Goal: Task Accomplishment & Management: Complete application form

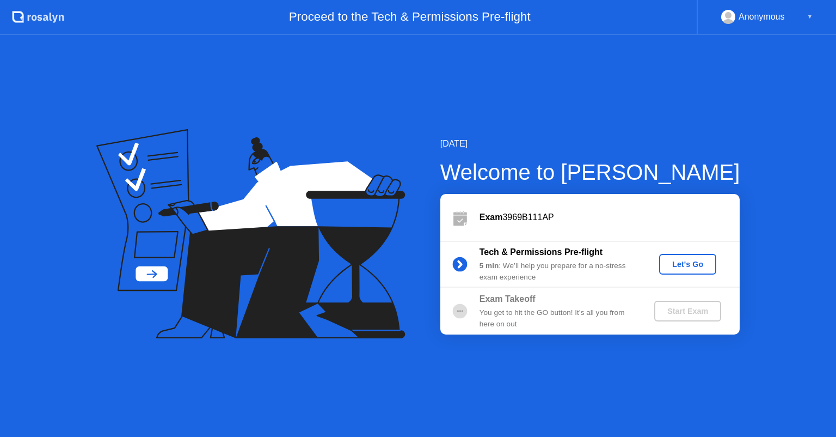
click at [669, 264] on div "Let's Go" at bounding box center [688, 264] width 48 height 9
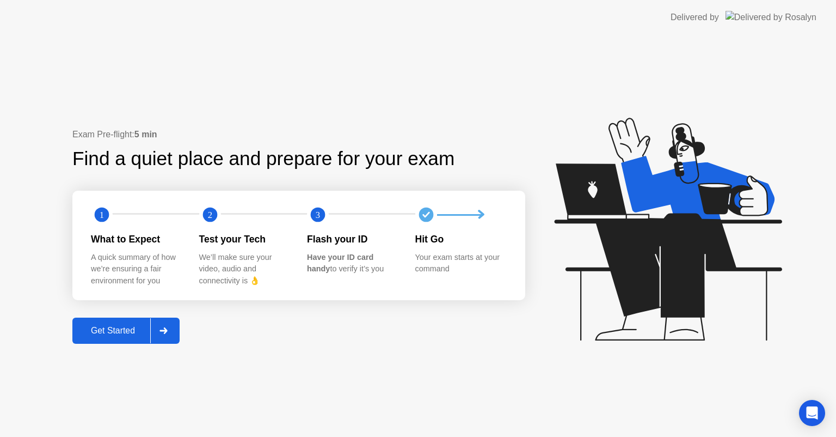
click at [162, 331] on icon at bounding box center [164, 330] width 8 height 7
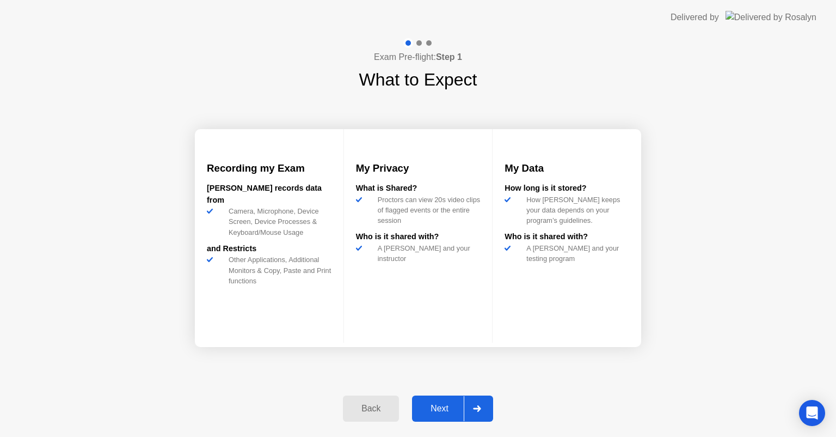
click at [478, 409] on icon at bounding box center [477, 408] width 8 height 7
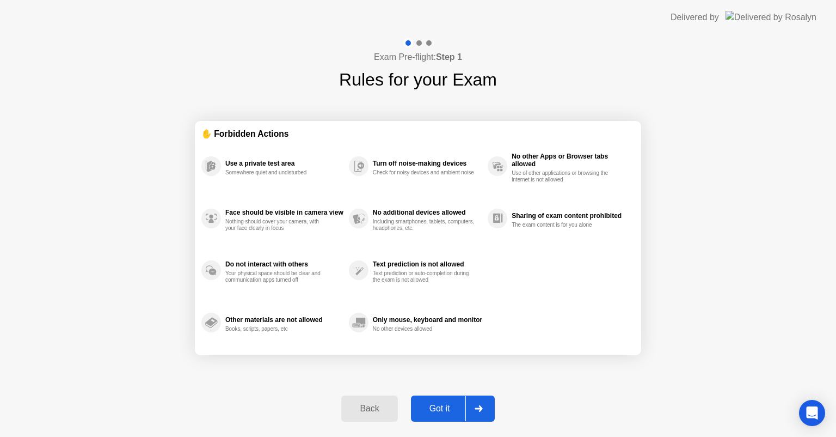
click at [475, 407] on icon at bounding box center [479, 408] width 8 height 7
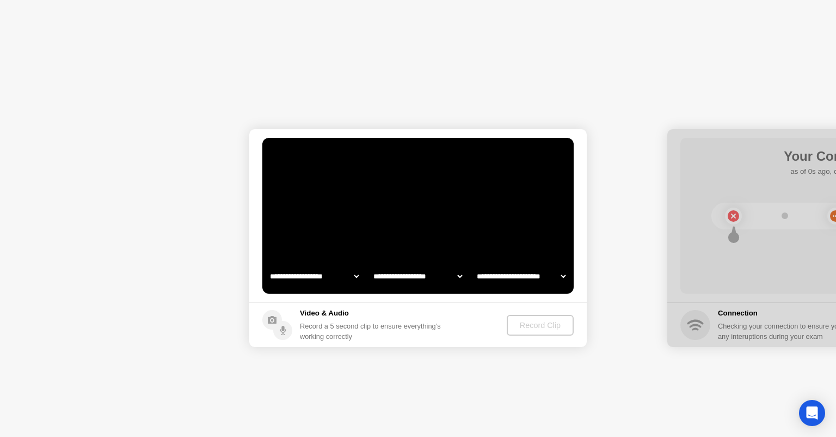
select select "**********"
select select "*******"
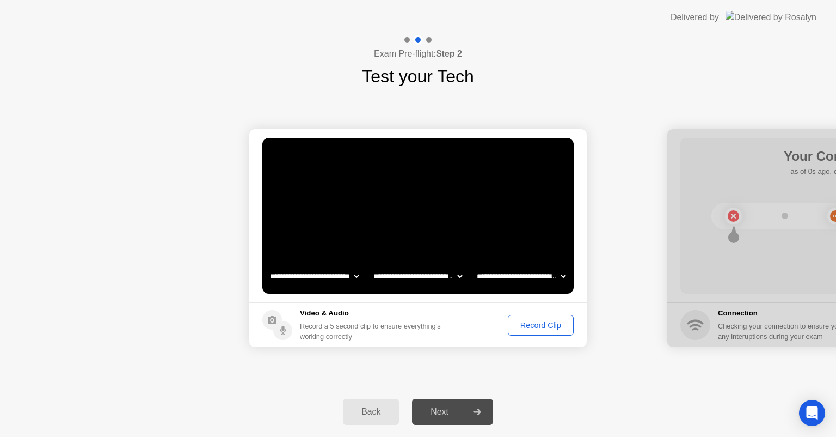
click at [476, 417] on div at bounding box center [477, 411] width 26 height 25
click at [523, 325] on div "Record Clip" at bounding box center [541, 325] width 58 height 9
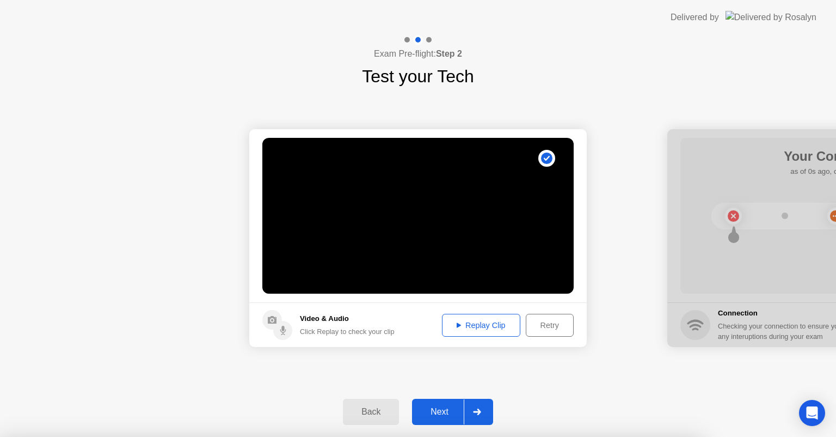
click at [792, 436] on div at bounding box center [418, 437] width 836 height 0
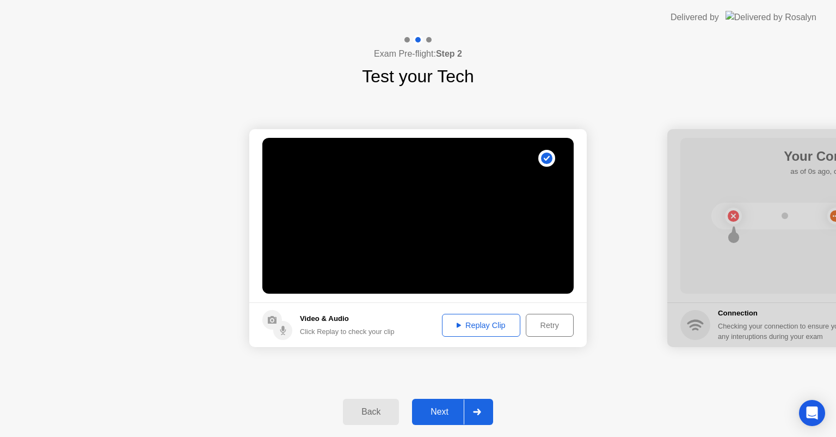
click at [463, 327] on div "Replay Clip" at bounding box center [481, 325] width 71 height 9
click at [444, 407] on div "Next" at bounding box center [439, 412] width 48 height 10
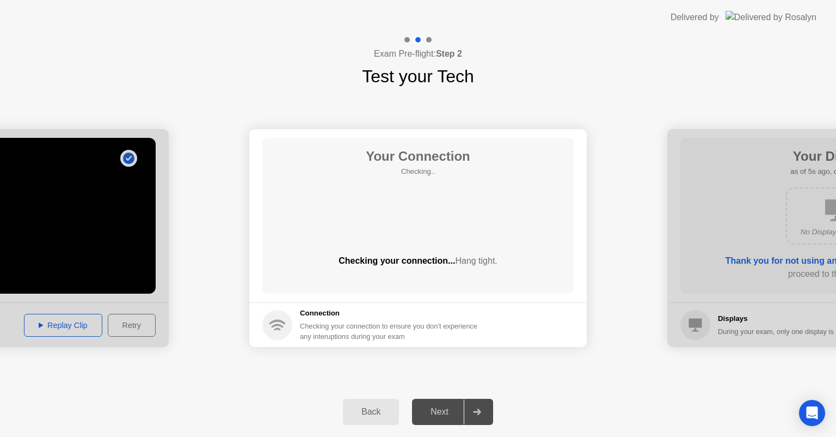
click at [447, 411] on div "Next" at bounding box center [439, 412] width 48 height 10
click at [476, 413] on icon at bounding box center [477, 411] width 8 height 7
click at [447, 414] on div "Next" at bounding box center [439, 412] width 48 height 10
click at [479, 405] on div at bounding box center [477, 411] width 26 height 25
click at [478, 412] on icon at bounding box center [477, 411] width 8 height 7
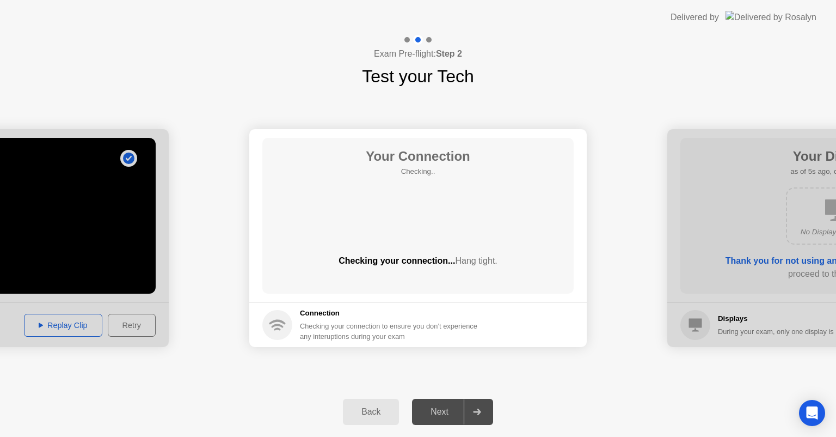
click at [424, 407] on div "Next" at bounding box center [439, 412] width 48 height 10
click at [61, 329] on div at bounding box center [0, 238] width 338 height 218
click at [59, 322] on div at bounding box center [0, 238] width 338 height 218
click at [132, 155] on div at bounding box center [0, 238] width 338 height 218
click at [383, 311] on h5 "Connection" at bounding box center [392, 313] width 184 height 11
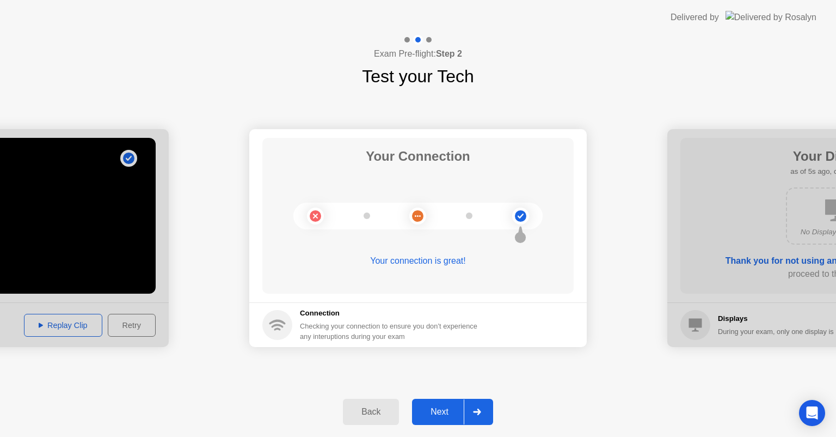
click at [405, 278] on div "Your connection is great!" at bounding box center [417, 269] width 311 height 30
click at [401, 262] on div "Your connection is great!" at bounding box center [417, 260] width 311 height 13
click at [447, 407] on div "Next" at bounding box center [439, 412] width 48 height 10
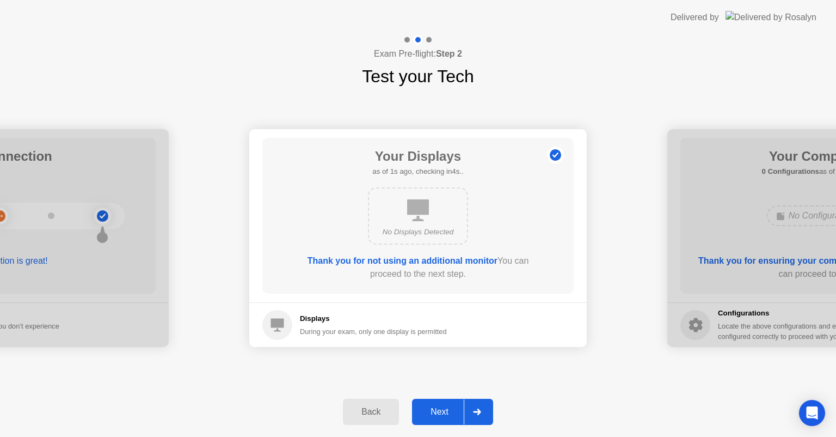
click at [447, 407] on div "Next" at bounding box center [439, 412] width 48 height 10
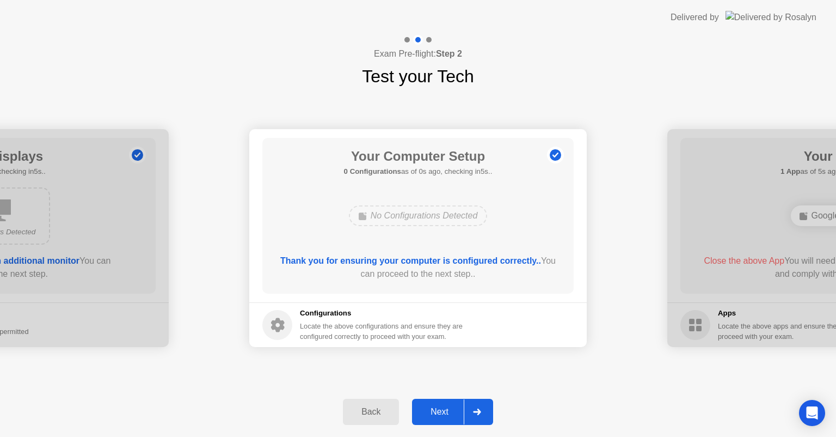
click at [447, 407] on div "Next" at bounding box center [439, 412] width 48 height 10
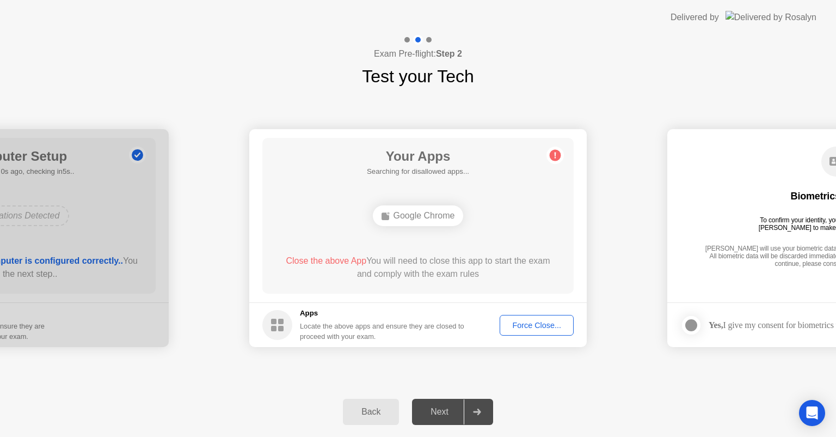
click at [447, 407] on div "Next" at bounding box center [439, 412] width 48 height 10
click at [362, 411] on div "Back" at bounding box center [371, 412] width 50 height 10
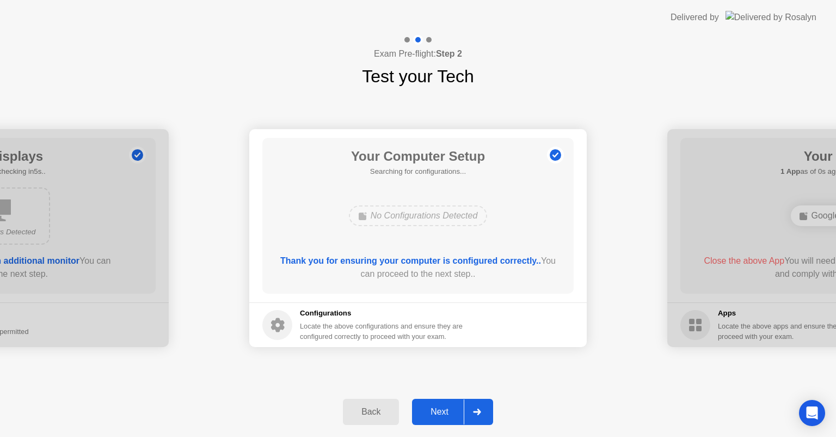
click at [362, 411] on div "Back" at bounding box center [371, 412] width 50 height 10
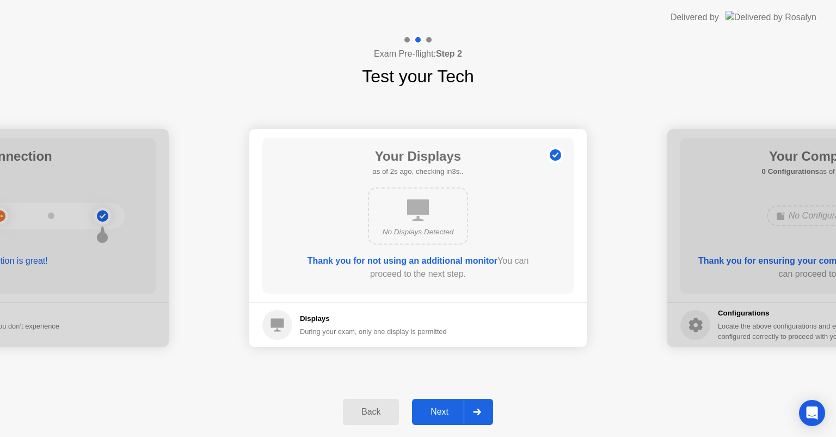
click at [430, 413] on div "Next" at bounding box center [439, 412] width 48 height 10
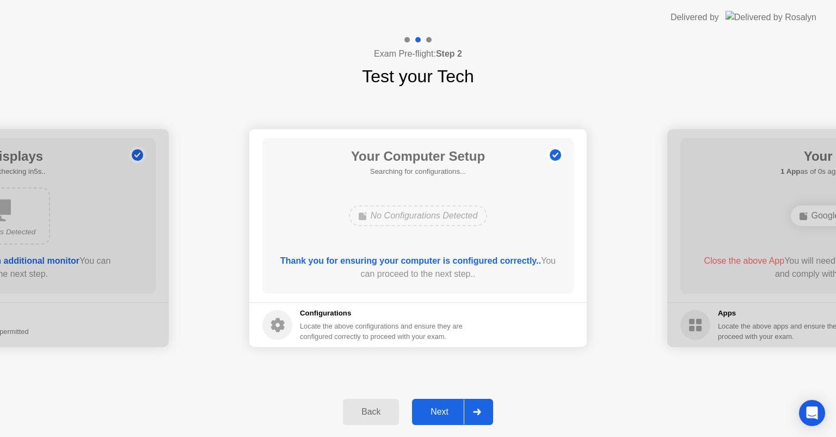
click at [430, 413] on div "Next" at bounding box center [439, 412] width 48 height 10
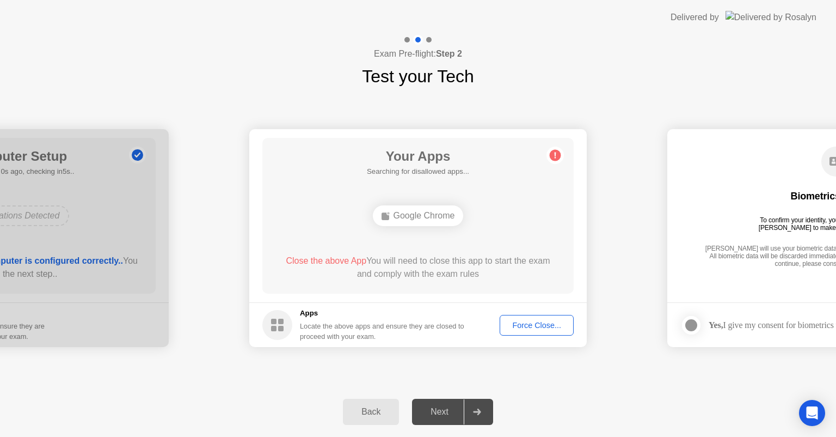
click at [430, 413] on div "Next" at bounding box center [439, 412] width 48 height 10
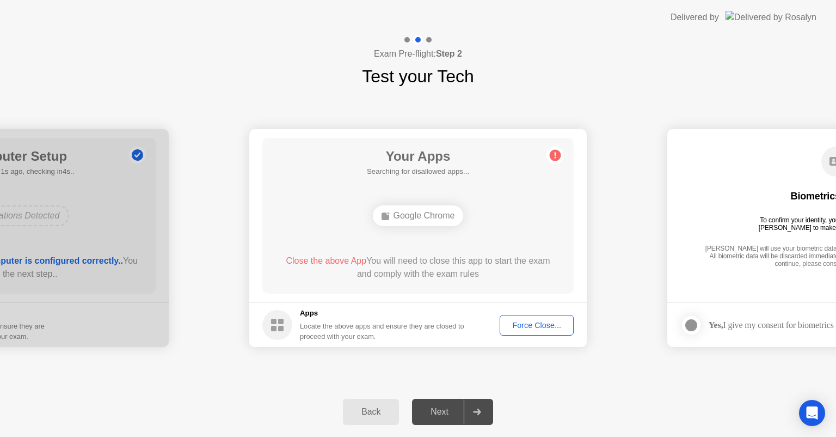
click at [525, 331] on button "Force Close..." at bounding box center [537, 325] width 74 height 21
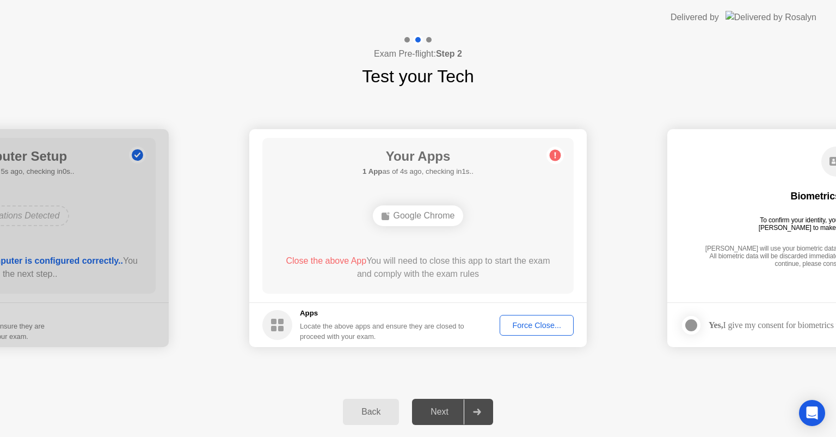
click at [749, 270] on div "Biometrics Consent To confirm your identity, your testing program requires [PER…" at bounding box center [836, 208] width 311 height 140
click at [483, 408] on div at bounding box center [477, 411] width 26 height 25
click at [432, 414] on div "Next" at bounding box center [439, 412] width 48 height 10
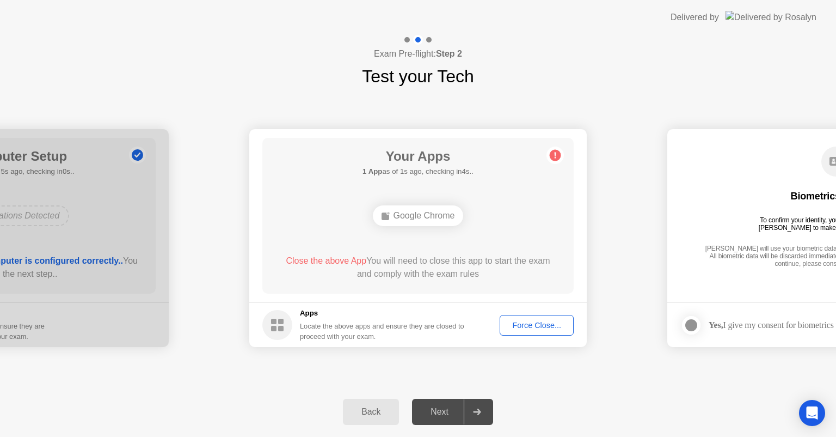
click at [762, 20] on img at bounding box center [771, 17] width 91 height 13
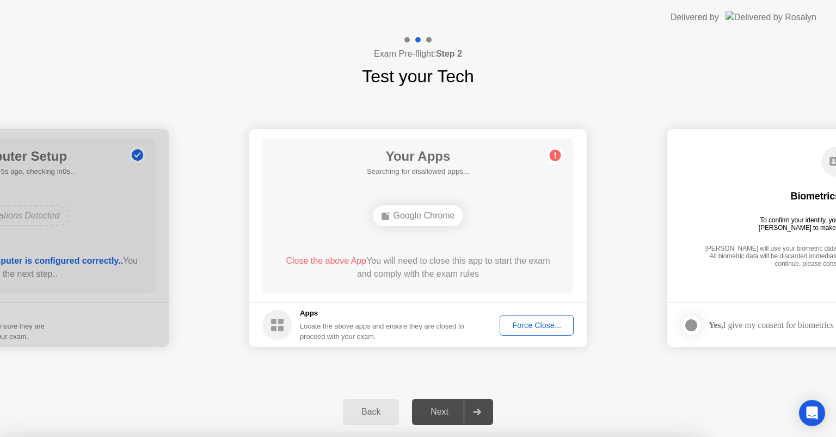
click at [778, 436] on div at bounding box center [418, 437] width 836 height 0
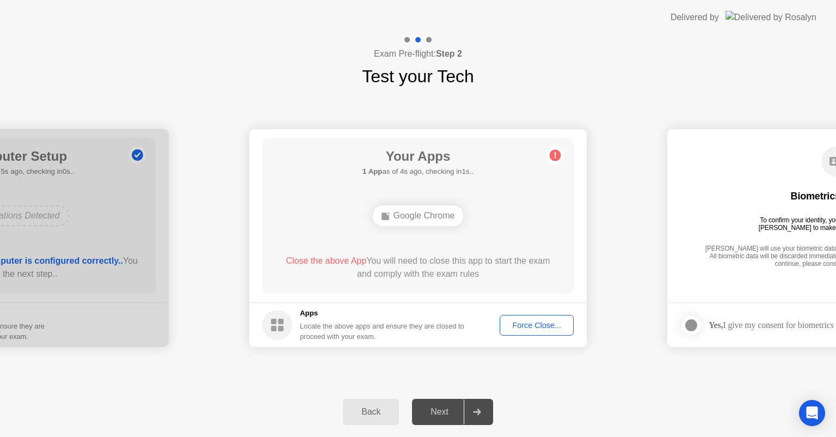
click at [366, 410] on div "Back" at bounding box center [371, 412] width 50 height 10
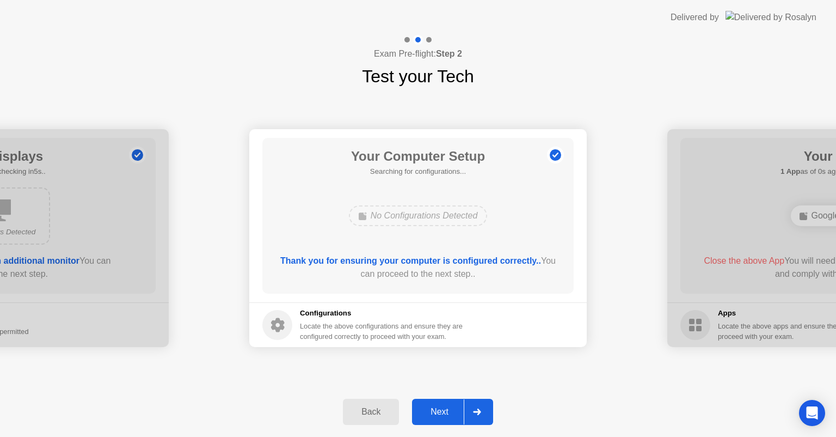
click at [366, 410] on div "Back" at bounding box center [371, 412] width 50 height 10
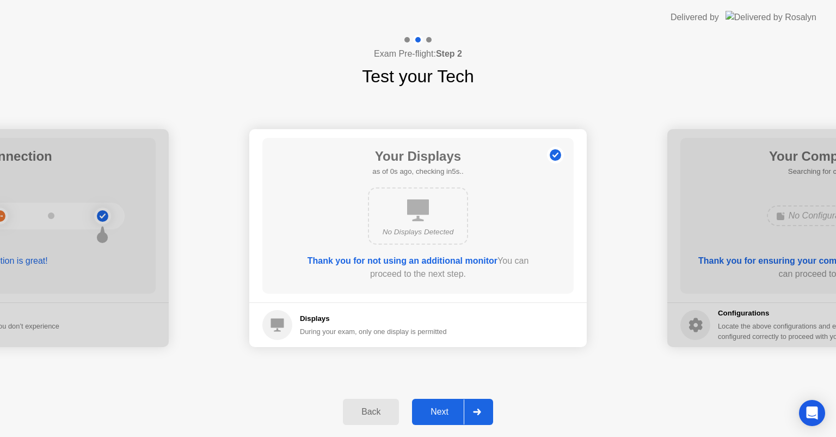
click at [366, 410] on div "Back" at bounding box center [371, 412] width 50 height 10
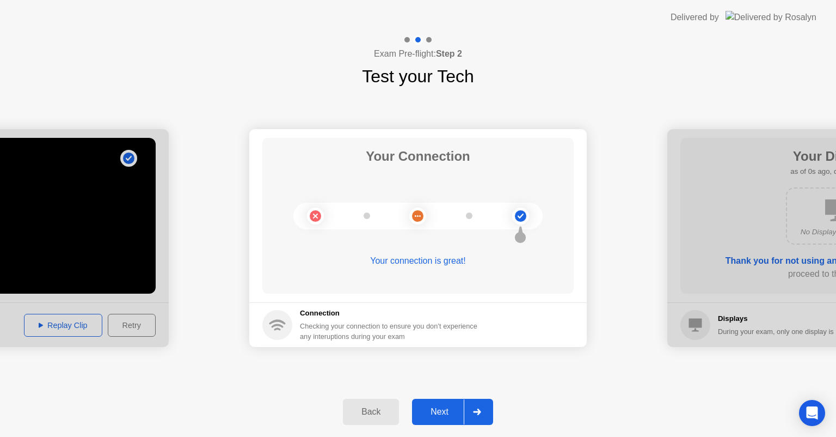
click at [366, 410] on div "Back" at bounding box center [371, 412] width 50 height 10
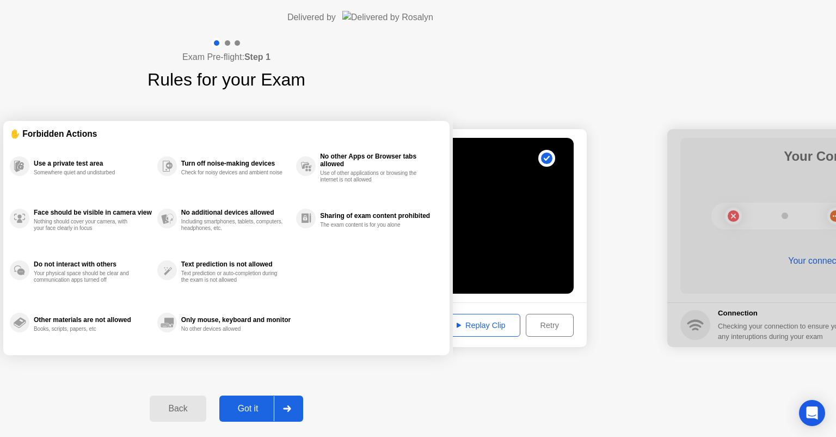
click at [203, 410] on div "Back" at bounding box center [178, 409] width 50 height 10
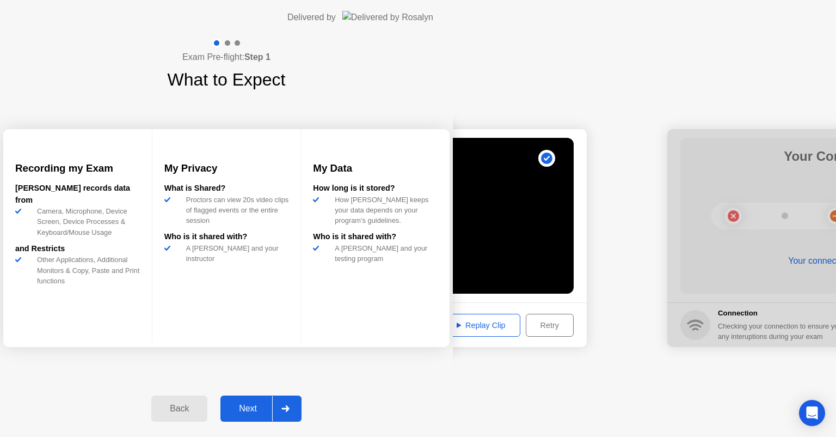
click at [204, 410] on div "Back" at bounding box center [180, 409] width 50 height 10
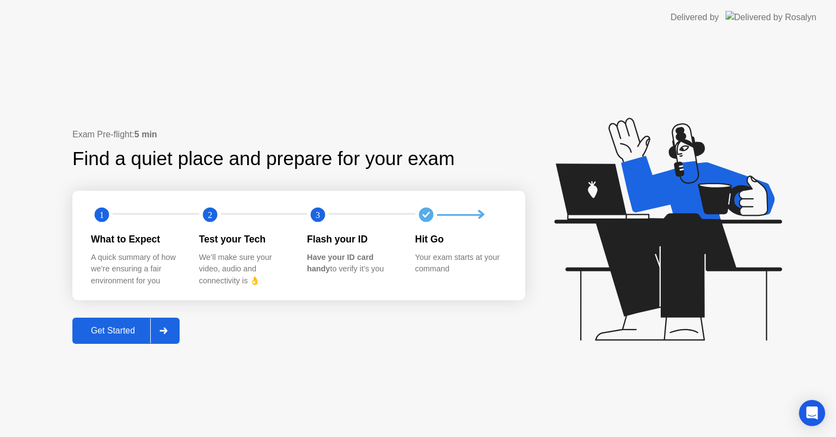
click at [211, 212] on text "2" at bounding box center [209, 215] width 4 height 10
click at [209, 213] on text "2" at bounding box center [209, 215] width 4 height 10
click at [222, 253] on div "We’ll make sure your video, audio and connectivity is 👌" at bounding box center [244, 269] width 91 height 35
click at [137, 327] on div "Get Started" at bounding box center [113, 331] width 75 height 10
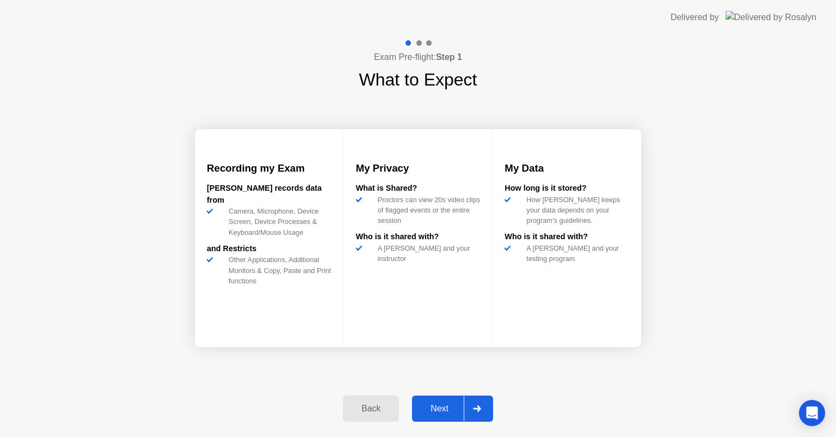
click at [481, 407] on icon at bounding box center [477, 408] width 8 height 7
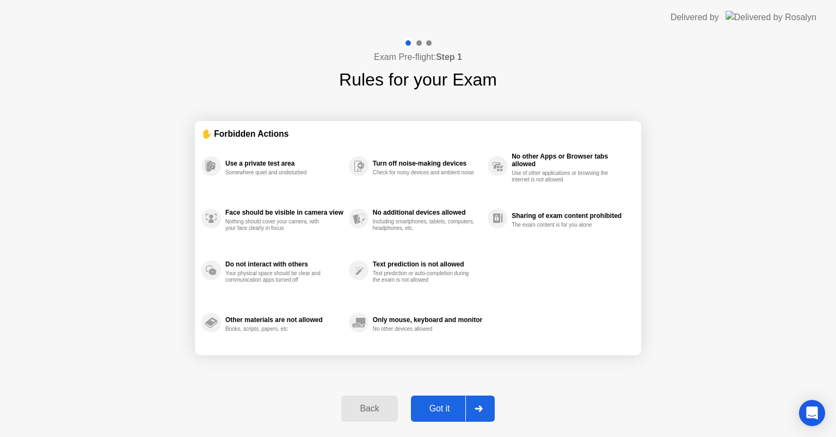
click at [474, 408] on div at bounding box center [479, 408] width 26 height 25
select select "**********"
select select "*******"
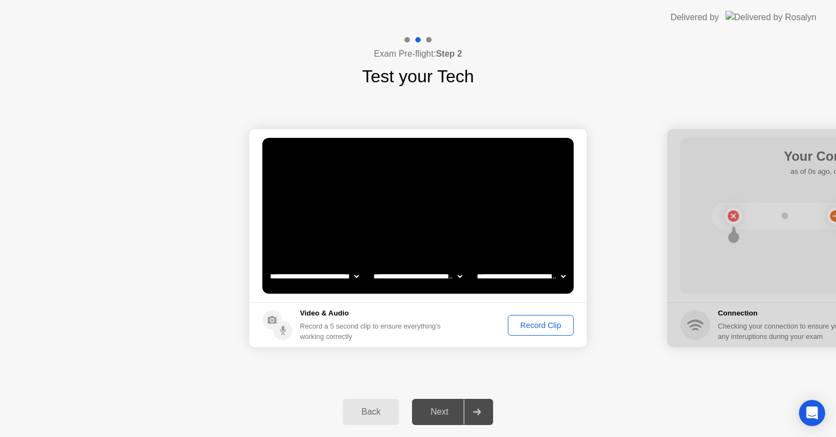
click at [523, 329] on div "Record Clip" at bounding box center [541, 325] width 58 height 9
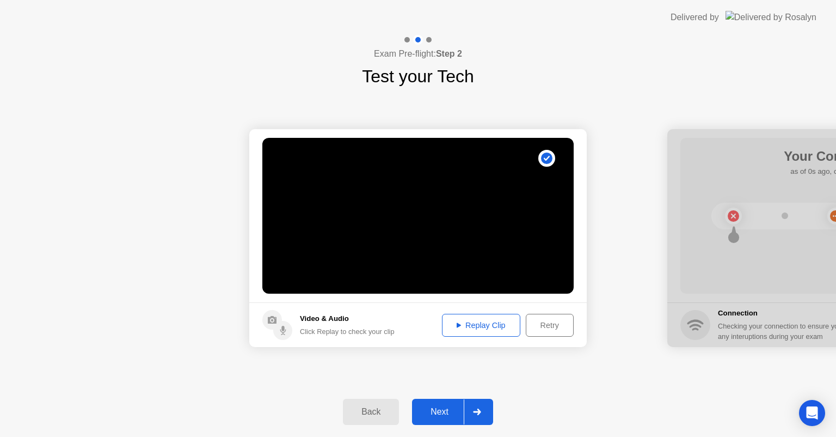
click at [495, 325] on div "Replay Clip" at bounding box center [481, 325] width 71 height 9
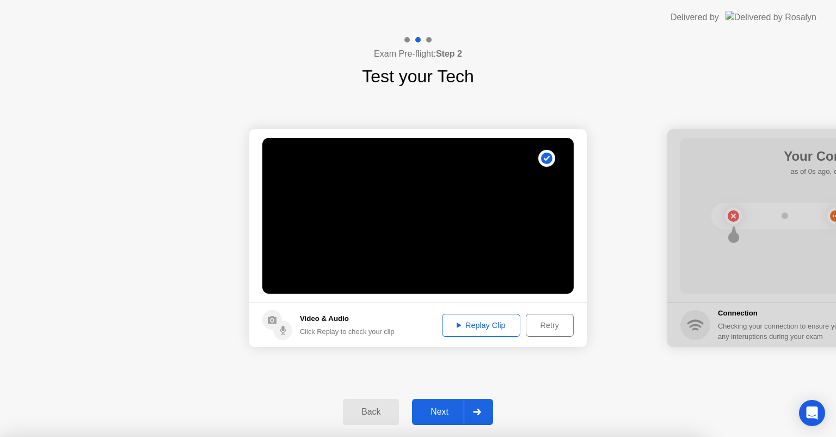
click at [775, 436] on div at bounding box center [418, 437] width 836 height 0
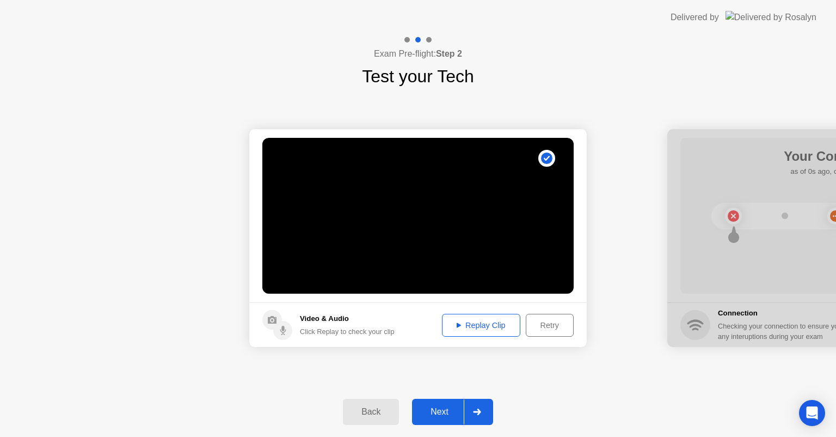
click at [549, 157] on circle at bounding box center [546, 157] width 11 height 11
click at [468, 409] on div at bounding box center [477, 411] width 26 height 25
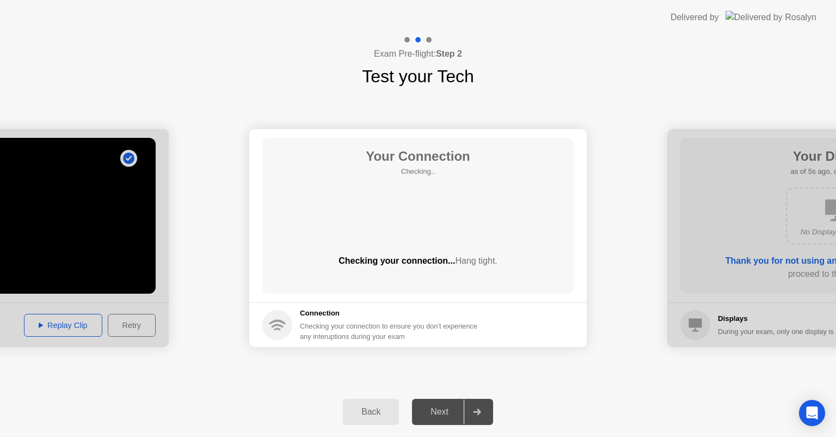
click at [364, 224] on div "Your Connection Checking.. Checking your connection... Hang tight." at bounding box center [417, 216] width 311 height 156
click at [711, 216] on div at bounding box center [837, 238] width 338 height 218
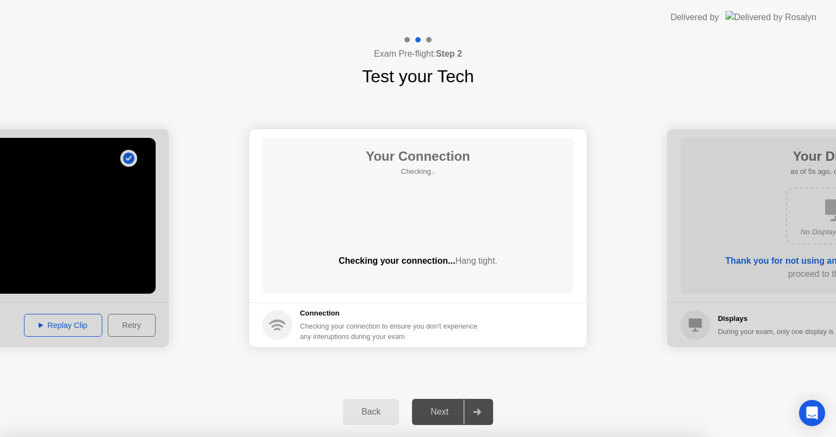
click at [638, 436] on div at bounding box center [418, 437] width 836 height 0
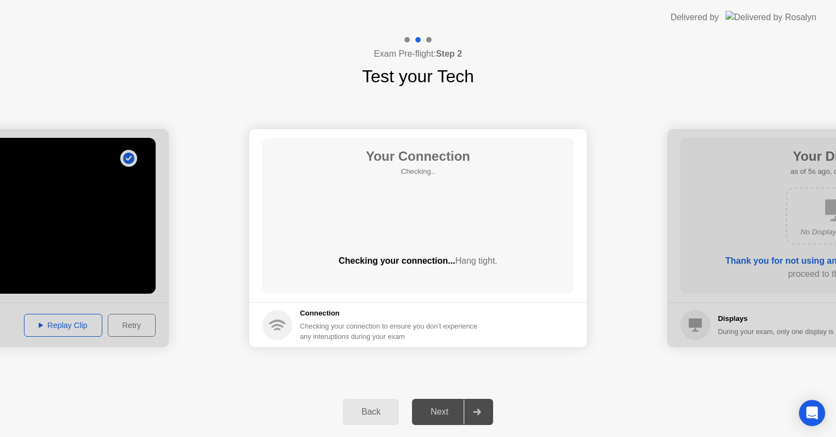
click at [481, 405] on div at bounding box center [477, 411] width 26 height 25
click at [479, 408] on icon at bounding box center [477, 411] width 8 height 7
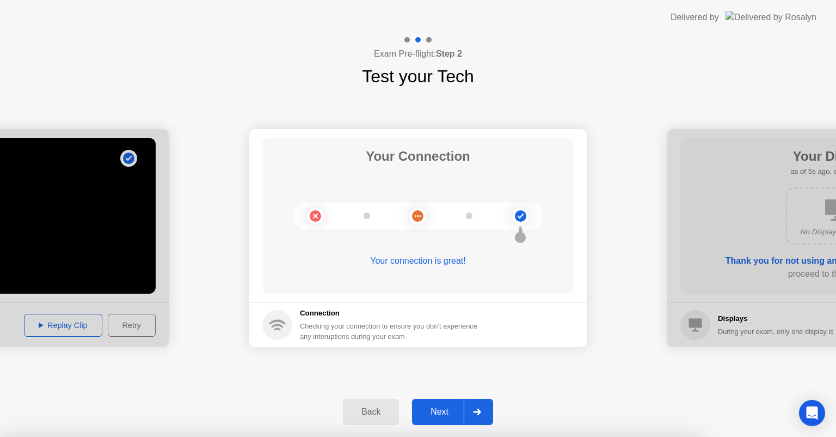
click at [591, 436] on div at bounding box center [418, 437] width 836 height 0
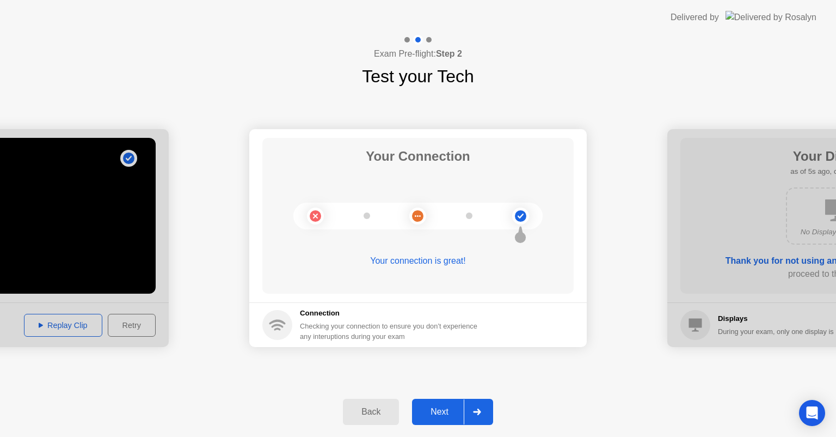
click at [419, 216] on circle at bounding box center [417, 215] width 11 height 11
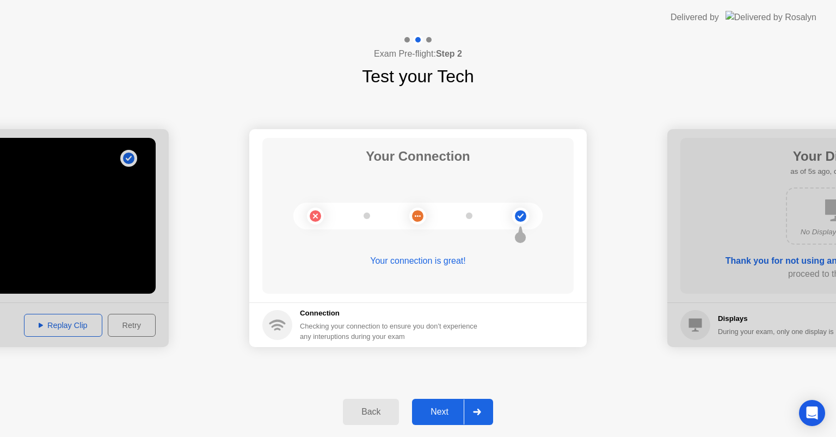
click at [364, 409] on div "Back" at bounding box center [371, 412] width 50 height 10
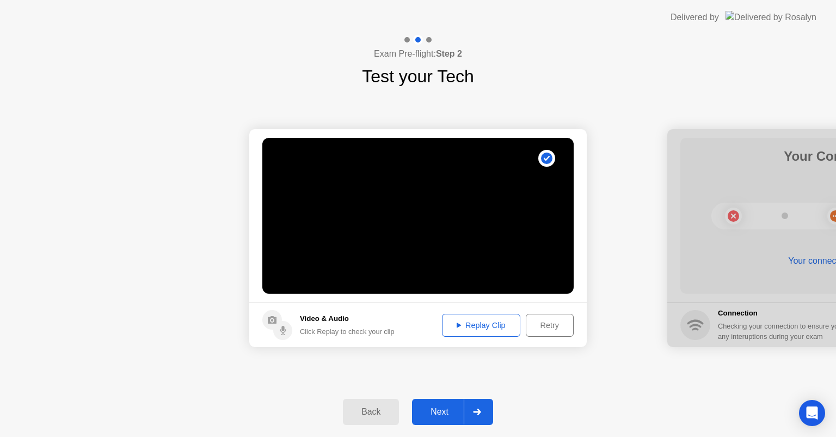
click at [364, 409] on div "Back" at bounding box center [371, 412] width 50 height 10
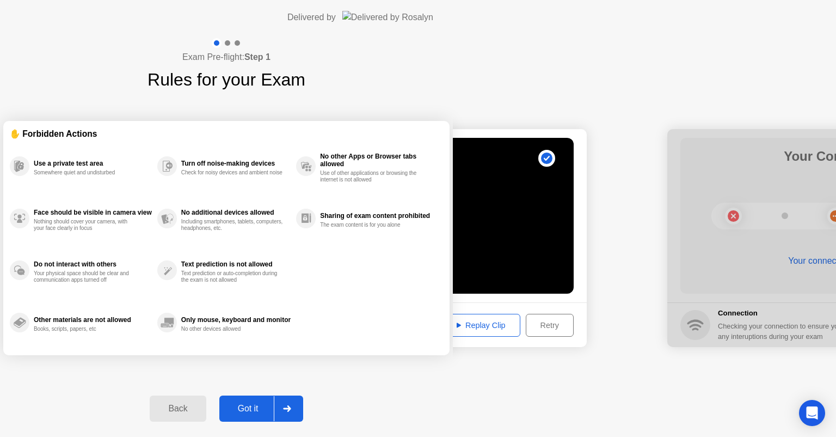
click at [203, 409] on div "Back" at bounding box center [178, 409] width 50 height 10
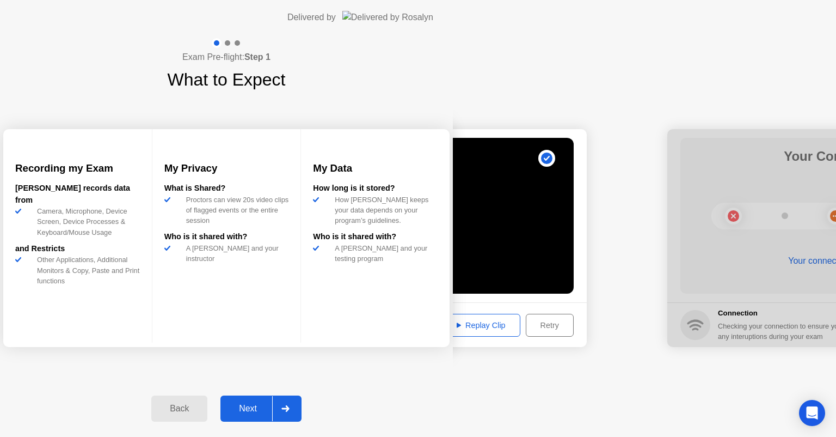
click at [204, 409] on div "Back" at bounding box center [180, 409] width 50 height 10
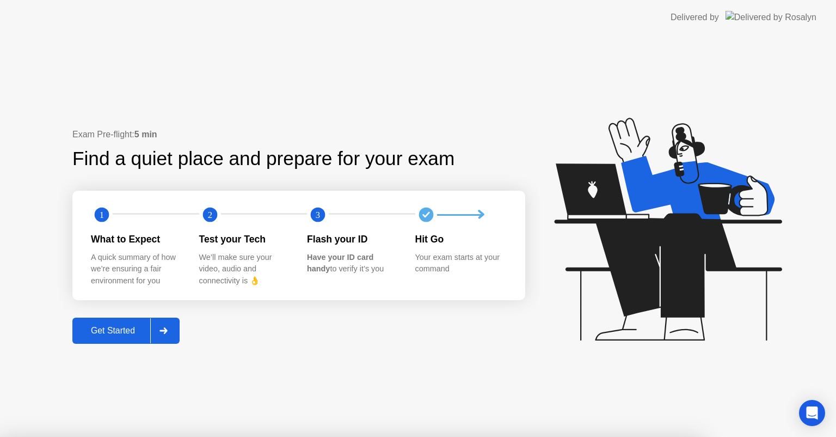
click at [787, 436] on div at bounding box center [418, 437] width 836 height 0
click at [791, 436] on div at bounding box center [418, 437] width 836 height 0
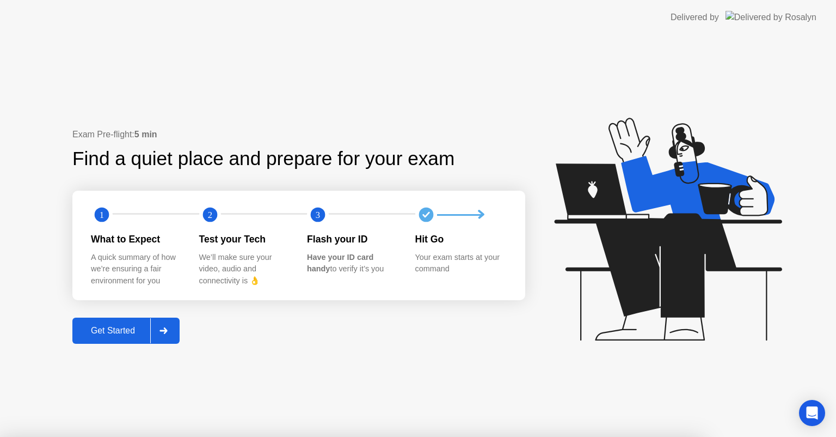
click at [804, 436] on div at bounding box center [418, 437] width 836 height 0
click at [796, 436] on div at bounding box center [418, 437] width 836 height 0
click at [811, 411] on icon "Open Intercom Messenger" at bounding box center [812, 413] width 13 height 14
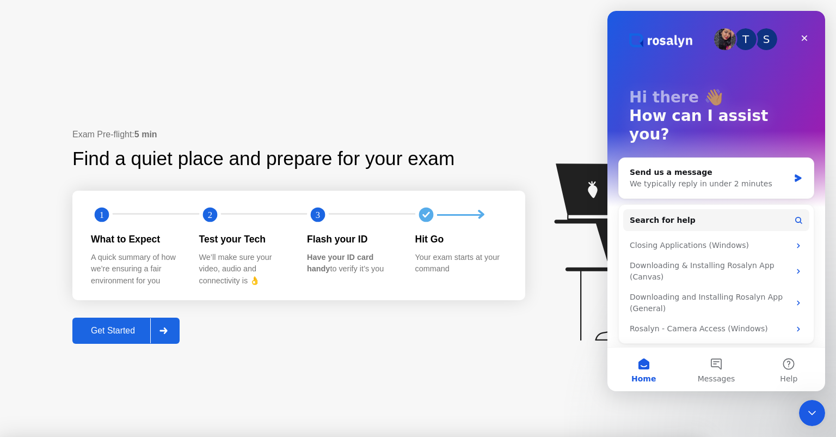
click at [728, 41] on img "Intercom messenger" at bounding box center [725, 39] width 22 height 22
click at [723, 41] on img "Intercom messenger" at bounding box center [725, 39] width 22 height 22
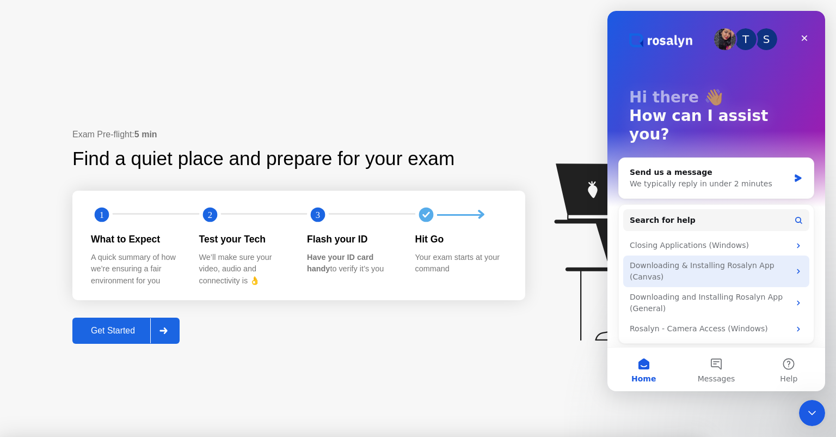
click at [700, 255] on div "Downloading & Installing Rosalyn App (Canvas)" at bounding box center [717, 271] width 186 height 32
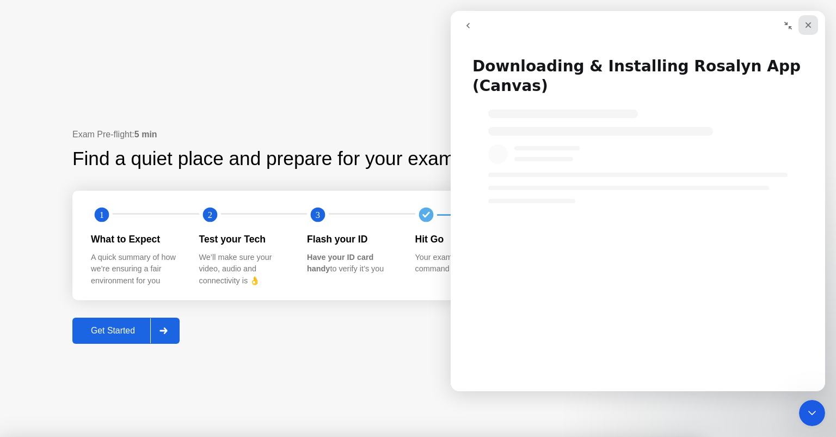
click at [803, 28] on div "Close" at bounding box center [809, 25] width 20 height 20
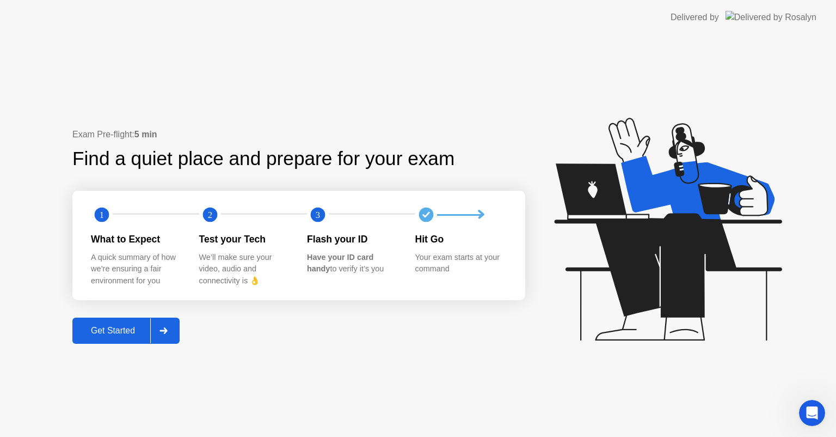
click at [111, 232] on div "What to Expect" at bounding box center [136, 239] width 91 height 14
click at [118, 249] on div "What to Expect A quick summary of how we’re ensuring a fair environment for you" at bounding box center [145, 259] width 108 height 54
click at [229, 249] on div "Test your Tech We’ll make sure your video, audio and connectivity is 👌" at bounding box center [253, 259] width 108 height 54
click at [240, 281] on div "We’ll make sure your video, audio and connectivity is 👌" at bounding box center [244, 269] width 91 height 35
click at [340, 235] on div "Flash your ID" at bounding box center [352, 239] width 91 height 14
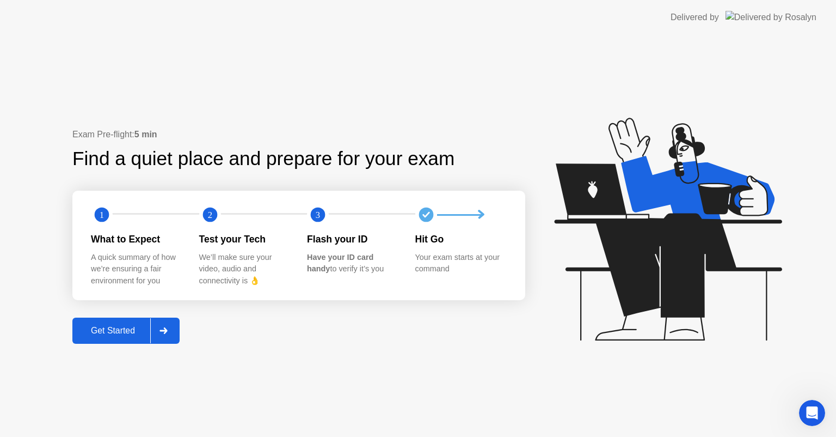
click at [411, 228] on div "1 2 3 What to Expect A quick summary of how we’re ensuring a fair environment f…" at bounding box center [298, 245] width 453 height 109
click at [388, 205] on div "3" at bounding box center [361, 215] width 108 height 22
click at [432, 220] on circle at bounding box center [426, 215] width 22 height 22
drag, startPoint x: 488, startPoint y: 223, endPoint x: 485, endPoint y: 217, distance: 6.1
click at [488, 222] on div at bounding box center [486, 214] width 8 height 19
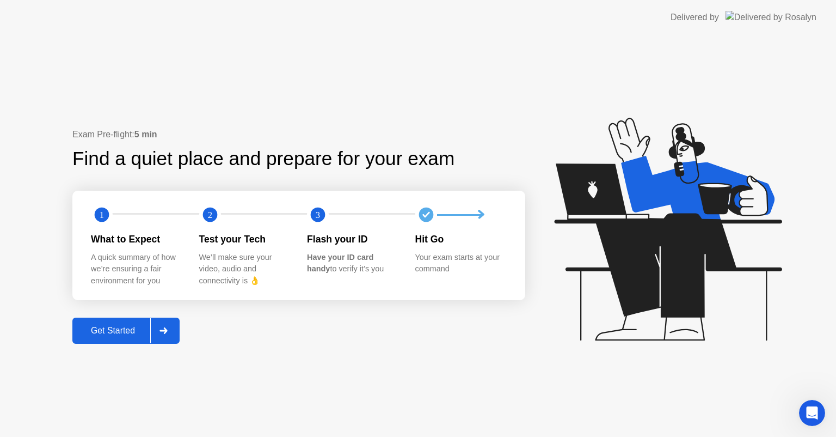
click at [482, 211] on icon at bounding box center [480, 218] width 8 height 19
click at [441, 261] on div "Your exam starts at your command" at bounding box center [460, 263] width 91 height 23
click at [155, 329] on div at bounding box center [163, 330] width 26 height 25
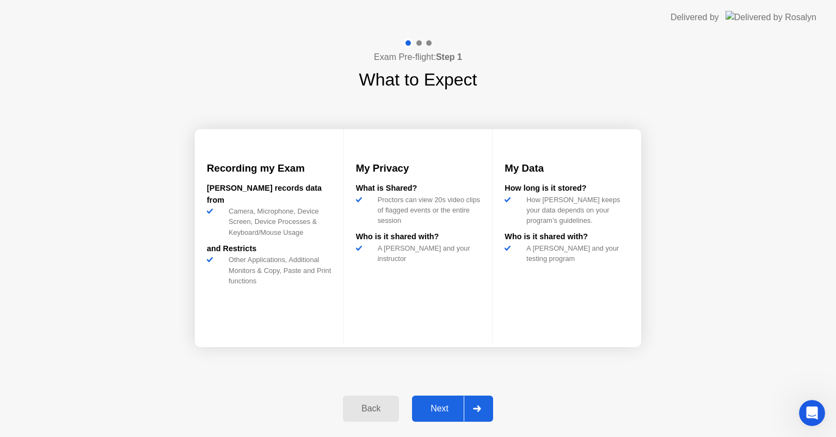
click at [361, 207] on icon at bounding box center [364, 203] width 17 height 12
click at [356, 150] on img at bounding box center [356, 150] width 0 height 0
click at [384, 207] on div "Proctors can view 20s video clips of flagged events or the entire session" at bounding box center [427, 210] width 107 height 32
click at [505, 150] on img at bounding box center [505, 150] width 0 height 0
click at [481, 410] on icon at bounding box center [477, 408] width 8 height 7
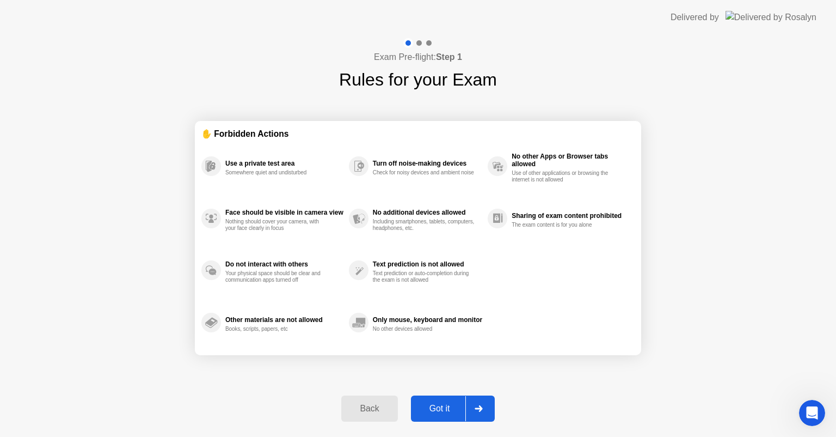
click at [481, 410] on icon at bounding box center [479, 408] width 8 height 7
select select "**********"
select select "*******"
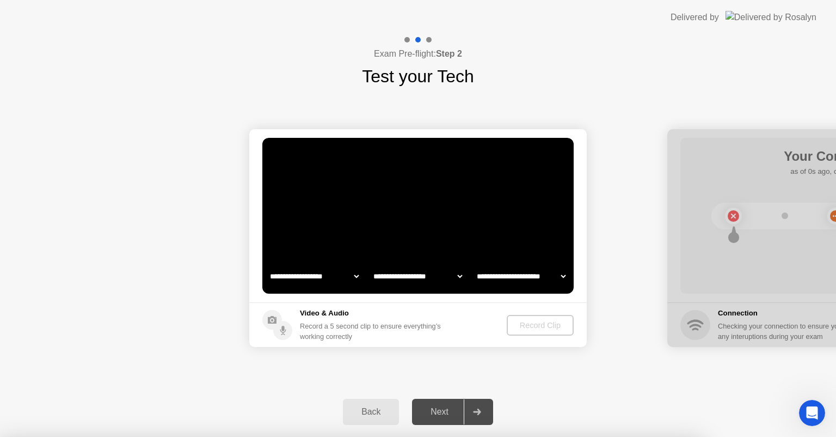
select select "**********"
click at [588, 436] on div at bounding box center [418, 437] width 836 height 0
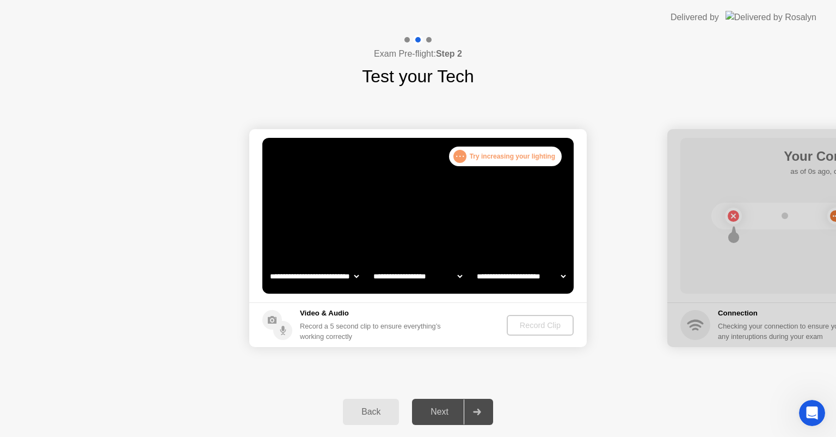
click at [365, 403] on button "Back" at bounding box center [371, 412] width 56 height 26
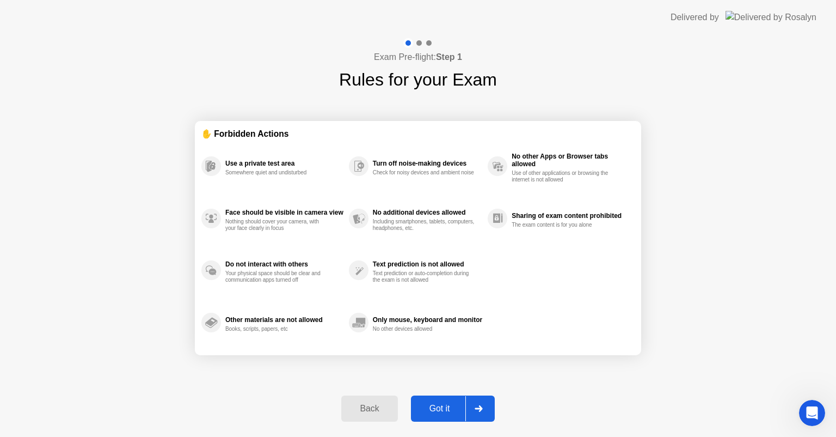
click at [365, 404] on div "Back" at bounding box center [370, 409] width 50 height 10
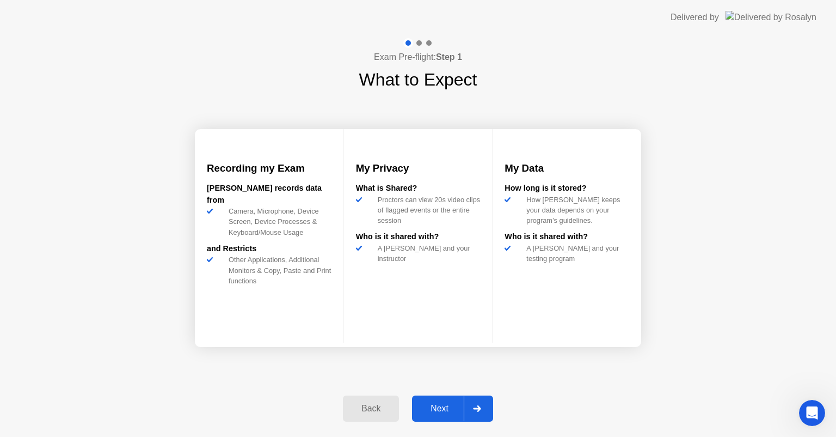
click at [362, 411] on div "Back" at bounding box center [371, 409] width 50 height 10
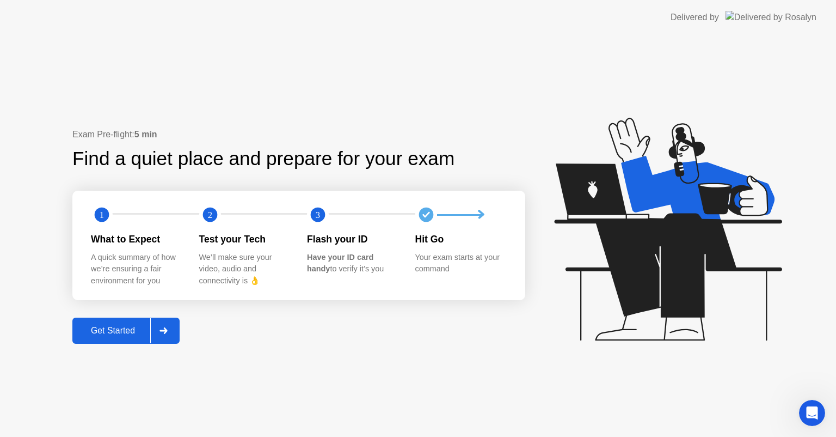
click at [362, 411] on div "Exam Pre-flight: 5 min Find a quiet place and prepare for your exam 1 2 3 What …" at bounding box center [418, 236] width 836 height 402
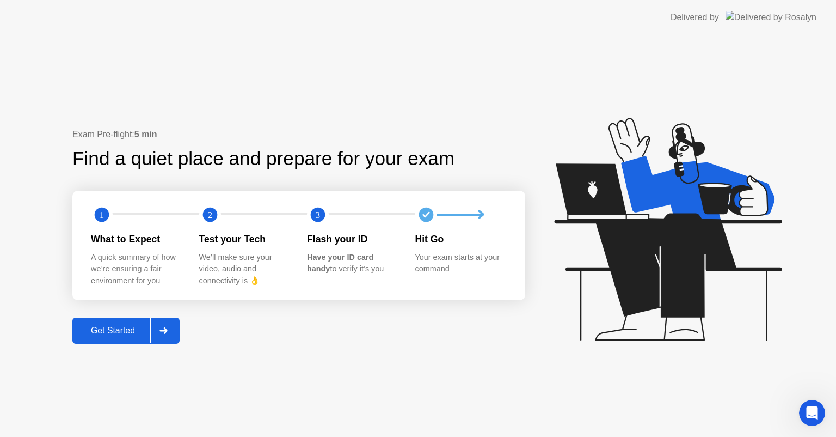
click at [508, 328] on div "Exam Pre-flight: 5 min Find a quiet place and prepare for your exam 1 2 3 What …" at bounding box center [298, 235] width 453 height 215
click at [133, 333] on div "Get Started" at bounding box center [113, 331] width 75 height 10
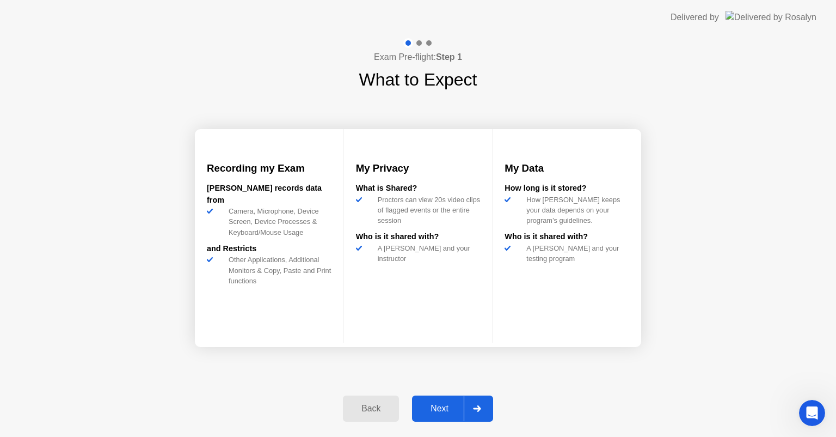
click at [442, 404] on div "Next" at bounding box center [439, 409] width 48 height 10
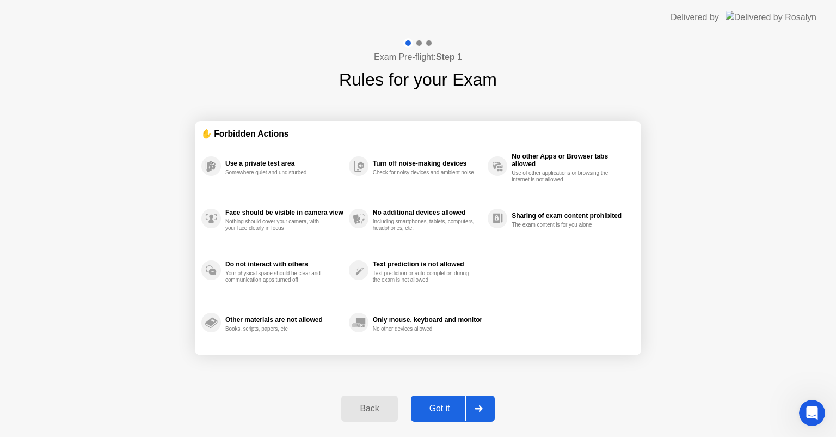
click at [442, 404] on div "Got it" at bounding box center [439, 409] width 51 height 10
select select "**********"
select select "*******"
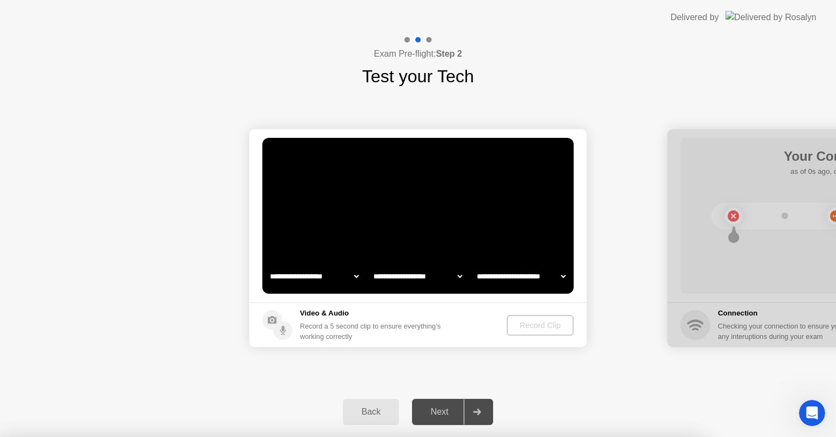
select select "**********"
